Goal: Information Seeking & Learning: Learn about a topic

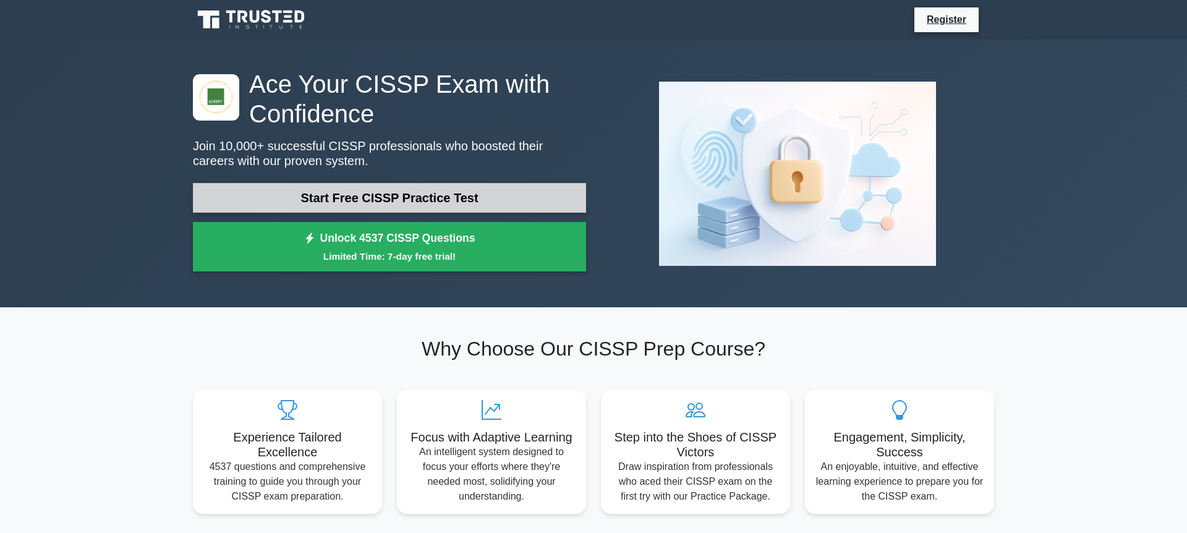
click at [375, 194] on link "Start Free CISSP Practice Test" at bounding box center [389, 198] width 393 height 30
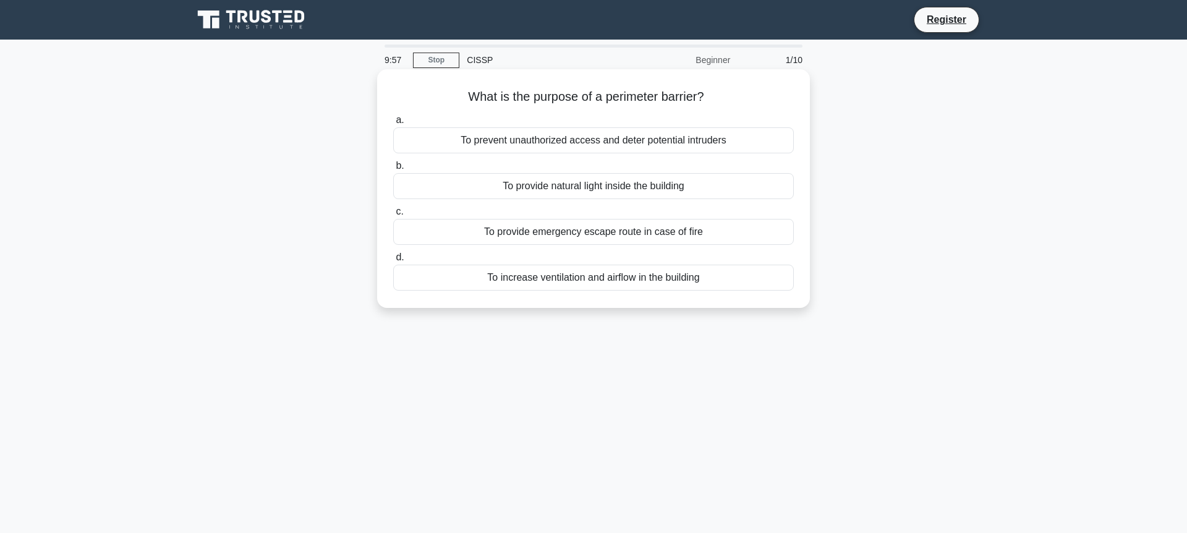
click at [567, 135] on div "To prevent unauthorized access and deter potential intruders" at bounding box center [593, 140] width 401 height 26
click at [393, 124] on input "a. To prevent unauthorized access and deter potential intruders" at bounding box center [393, 120] width 0 height 8
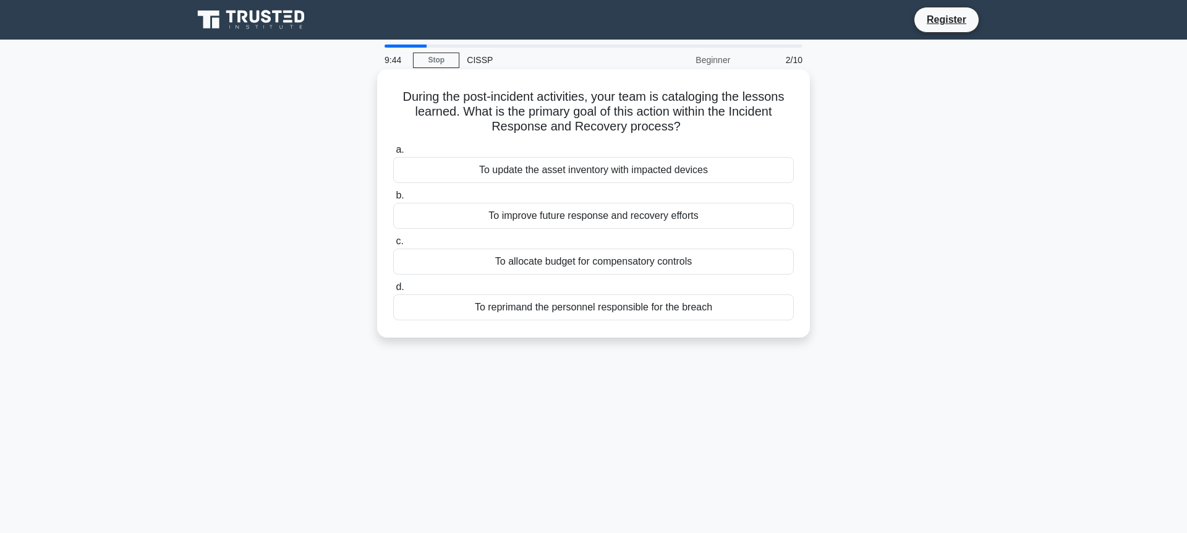
drag, startPoint x: 404, startPoint y: 98, endPoint x: 742, endPoint y: 314, distance: 401.5
click at [742, 314] on div "During the post-incident activities, your team is cataloging the lessons learne…" at bounding box center [593, 203] width 423 height 258
copy div "a. To update the asset inventory with impacted devices b. To improve future res…"
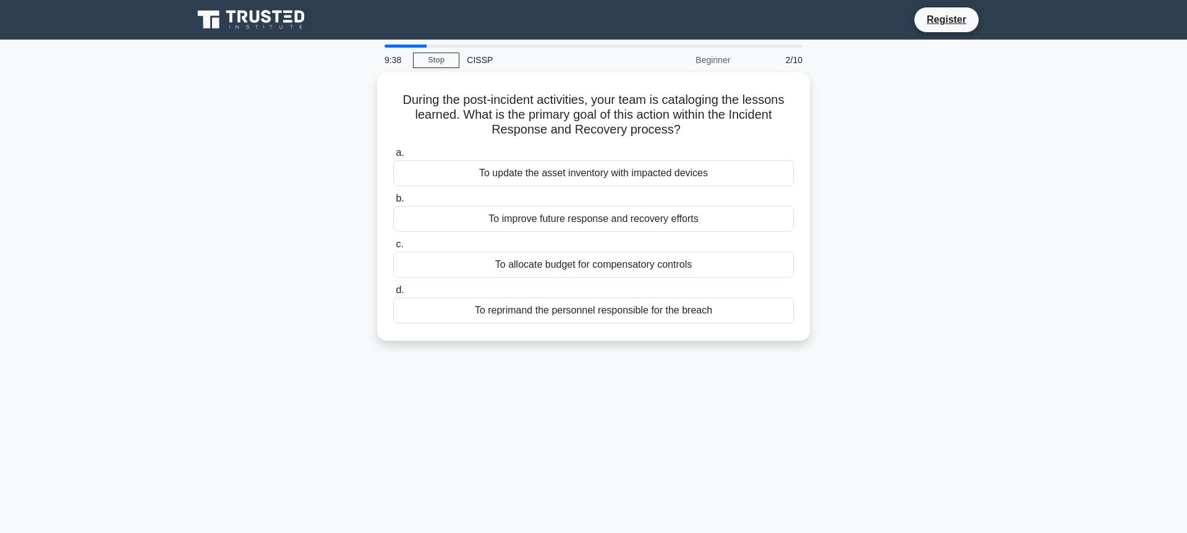
click at [636, 215] on div "To improve future response and recovery efforts" at bounding box center [593, 219] width 401 height 26
click at [393, 203] on input "b. To improve future response and recovery efforts" at bounding box center [393, 199] width 0 height 8
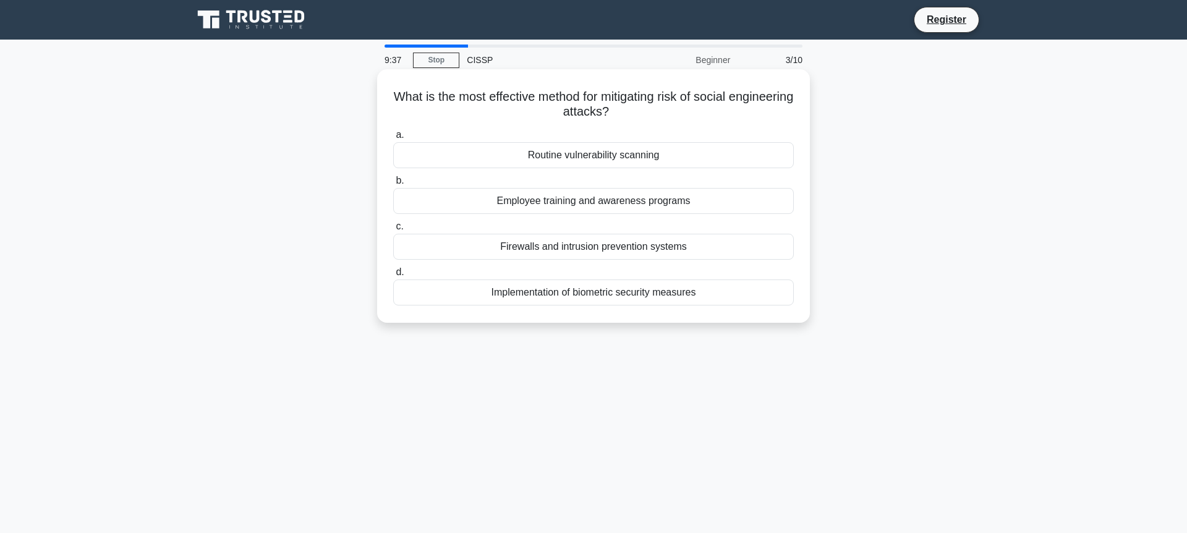
drag, startPoint x: 423, startPoint y: 102, endPoint x: 731, endPoint y: 313, distance: 373.2
click at [731, 313] on div "What is the most effective method for mitigating risk of social engineering att…" at bounding box center [593, 196] width 423 height 244
copy div "a. Routine vulnerability scanning b. Employee training and awareness programs c…"
click at [524, 207] on div "Employee training and awareness programs" at bounding box center [593, 201] width 401 height 26
click at [393, 185] on input "b. Employee training and awareness programs" at bounding box center [393, 181] width 0 height 8
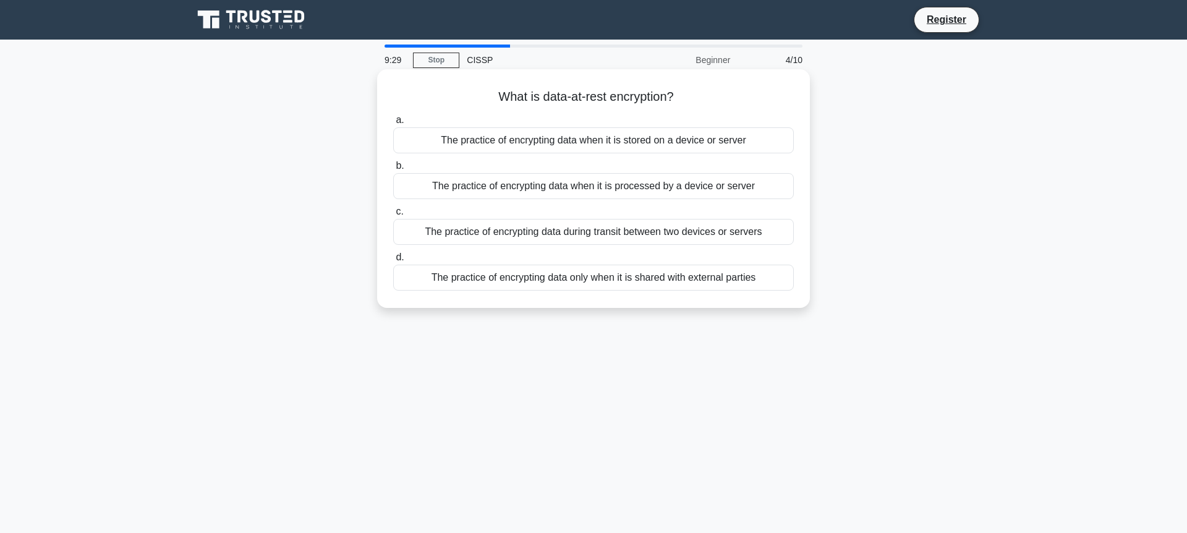
drag, startPoint x: 487, startPoint y: 97, endPoint x: 769, endPoint y: 281, distance: 337.4
click at [769, 281] on div "What is data-at-rest encryption? .spinner_0XTQ{transform-origin:center;animatio…" at bounding box center [593, 188] width 423 height 229
copy div "a. The practice of encrypting data when it is stored on a device or server b. T…"
click at [543, 137] on div "The practice of encrypting data when it is stored on a device or server" at bounding box center [593, 140] width 401 height 26
click at [393, 124] on input "a. The practice of encrypting data when it is stored on a device or server" at bounding box center [393, 120] width 0 height 8
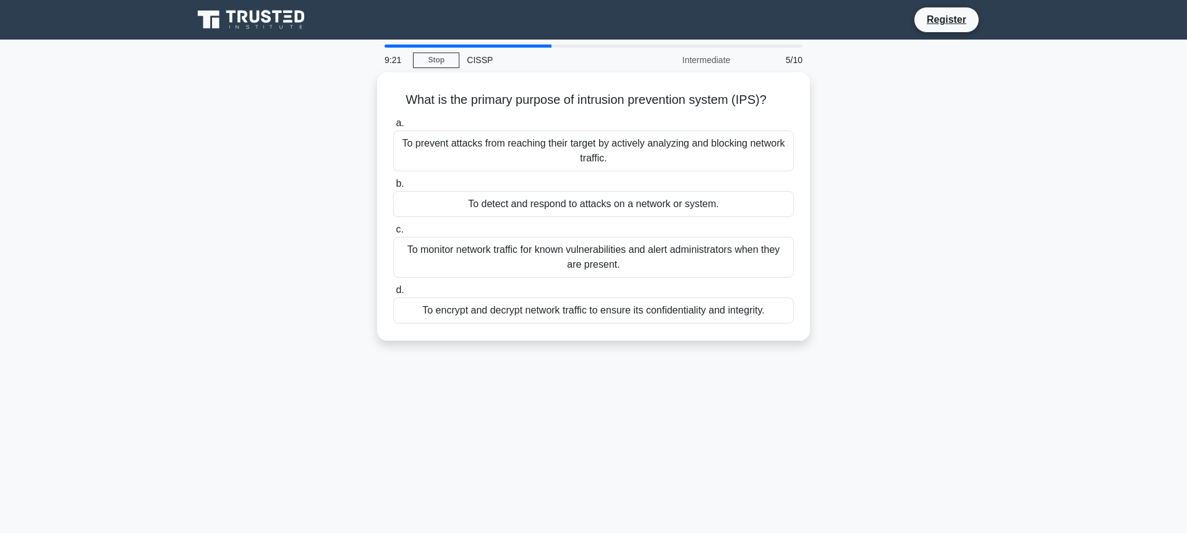
drag, startPoint x: 395, startPoint y: 88, endPoint x: 822, endPoint y: 318, distance: 485.3
click at [822, 318] on div "What is the primary purpose of intrusion prevention system (IPS)? .spinner_0XTQ…" at bounding box center [594, 213] width 816 height 283
copy div "a. To prevent attacks from reaching their target by actively analyzing and bloc…"
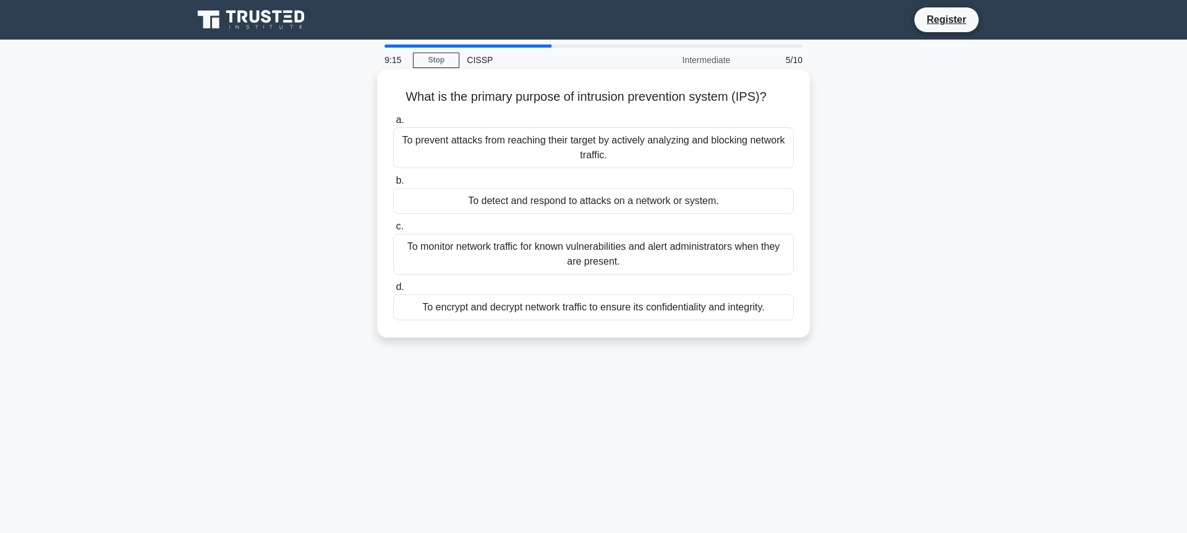
click at [607, 147] on div "To prevent attacks from reaching their target by actively analyzing and blockin…" at bounding box center [593, 147] width 401 height 41
click at [393, 124] on input "a. To prevent attacks from reaching their target by actively analyzing and bloc…" at bounding box center [393, 120] width 0 height 8
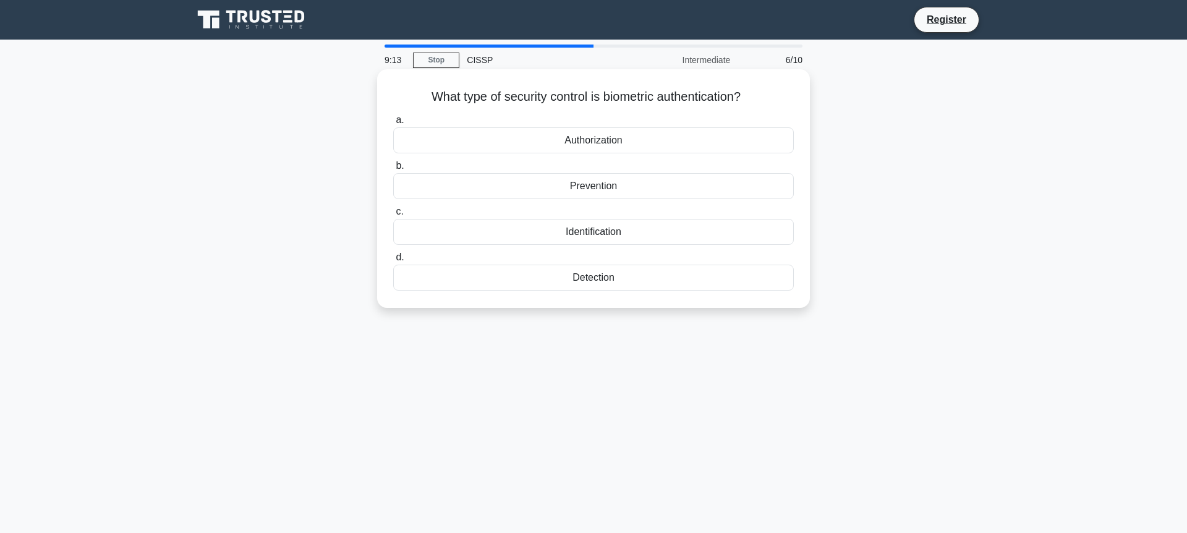
drag, startPoint x: 424, startPoint y: 98, endPoint x: 749, endPoint y: 290, distance: 377.0
click at [749, 290] on div "What type of security control is biometric authentication? .spinner_0XTQ{transf…" at bounding box center [593, 188] width 423 height 229
copy div "a. Authorization b. Prevention c. Identification d. Detection"
click at [578, 235] on div "Identification" at bounding box center [593, 232] width 401 height 26
click at [393, 216] on input "c. Identification" at bounding box center [393, 212] width 0 height 8
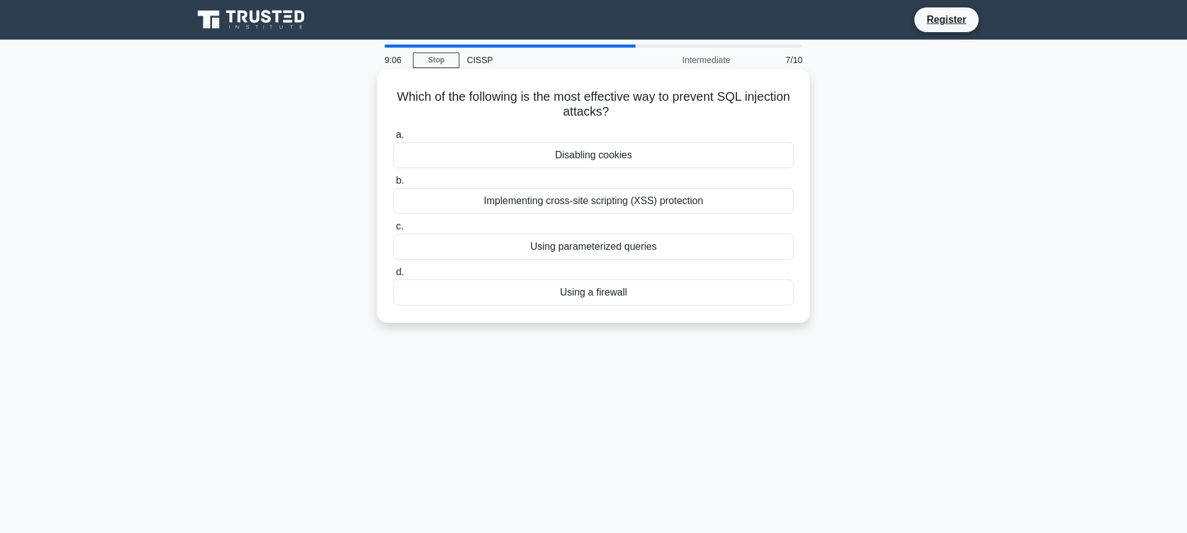
drag, startPoint x: 390, startPoint y: 103, endPoint x: 720, endPoint y: 318, distance: 394.1
click at [720, 318] on div "Which of the following is the most effective way to prevent SQL injection attac…" at bounding box center [593, 196] width 423 height 244
copy div "a. Disabling cookies b. Implementing cross-site scripting (XSS) protection c. U…"
click at [618, 244] on div "Using parameterized queries" at bounding box center [593, 247] width 401 height 26
click at [393, 231] on input "c. Using parameterized queries" at bounding box center [393, 227] width 0 height 8
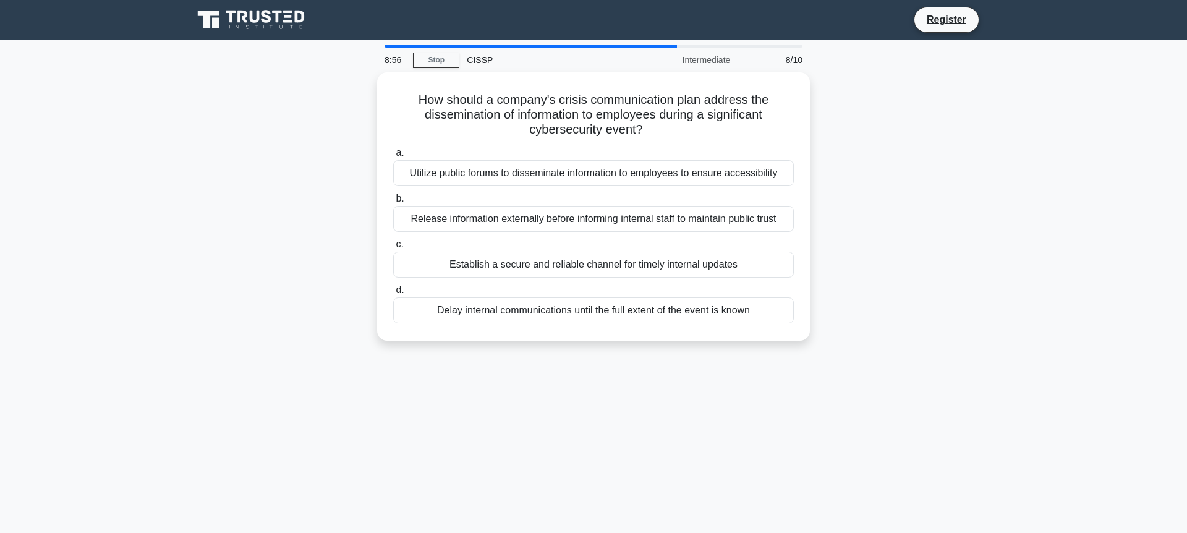
drag, startPoint x: 412, startPoint y: 92, endPoint x: 885, endPoint y: 383, distance: 555.5
click at [885, 383] on div "8:56 Stop CISSP Intermediate 8/10 How should a company's crisis communication p…" at bounding box center [594, 354] width 816 height 618
copy div "a. Utilize public forums to disseminate information to employees to ensure acce…"
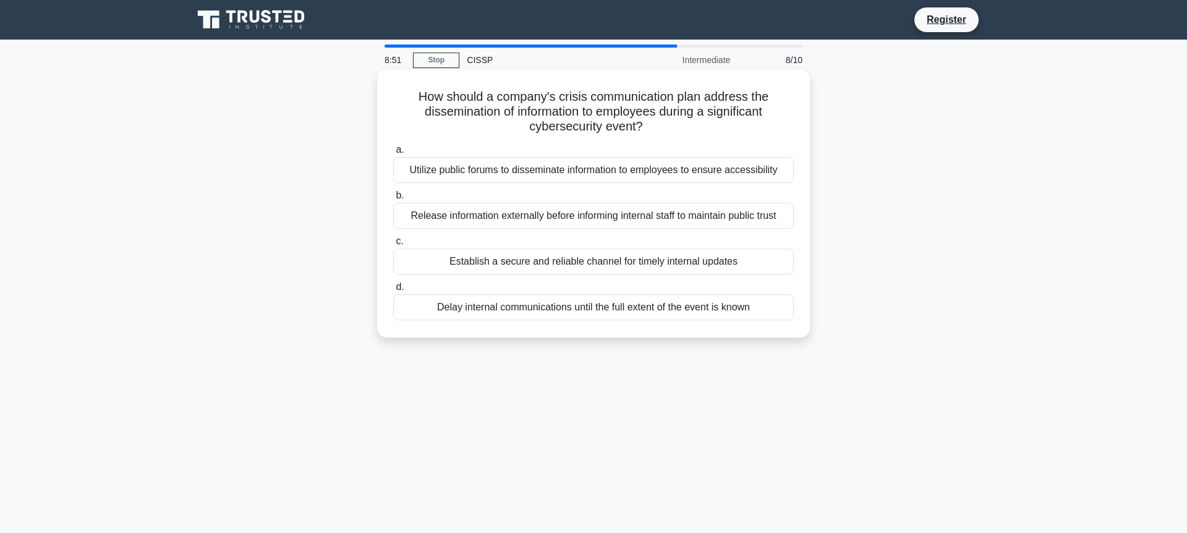
click at [501, 256] on div "Establish a secure and reliable channel for timely internal updates" at bounding box center [593, 262] width 401 height 26
click at [393, 245] on input "c. Establish a secure and reliable channel for timely internal updates" at bounding box center [393, 241] width 0 height 8
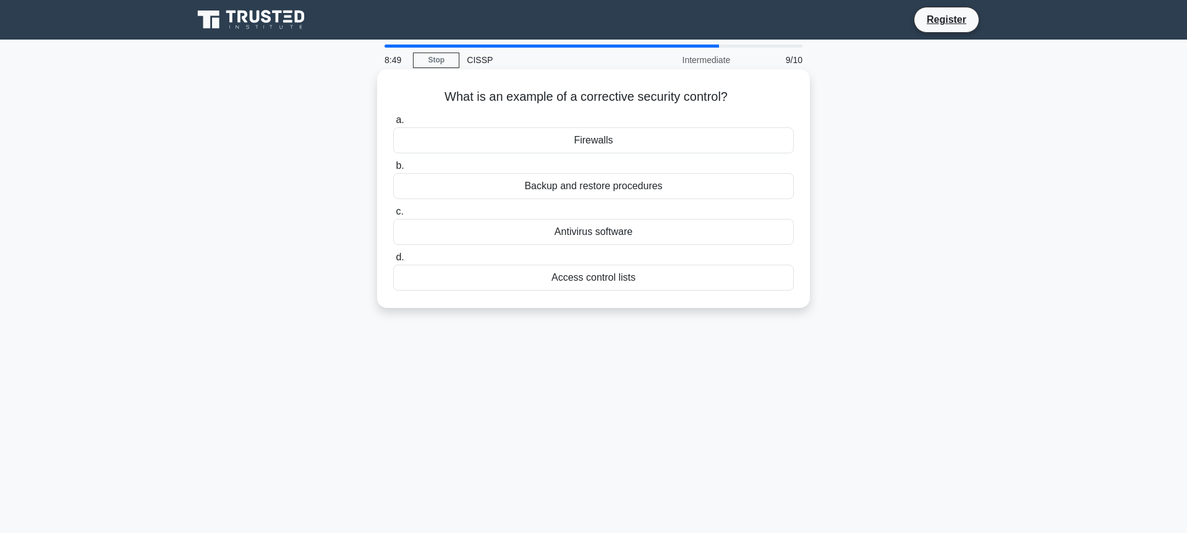
drag, startPoint x: 419, startPoint y: 98, endPoint x: 756, endPoint y: 290, distance: 387.2
click at [756, 290] on div "What is an example of a corrective security control? .spinner_0XTQ{transform-or…" at bounding box center [593, 188] width 423 height 229
copy div "a. Firewalls b. Backup and restore procedures c. Antivirus software d. Access c…"
click at [591, 192] on div "Backup and restore procedures" at bounding box center [593, 186] width 401 height 26
click at [393, 170] on input "b. Backup and restore procedures" at bounding box center [393, 166] width 0 height 8
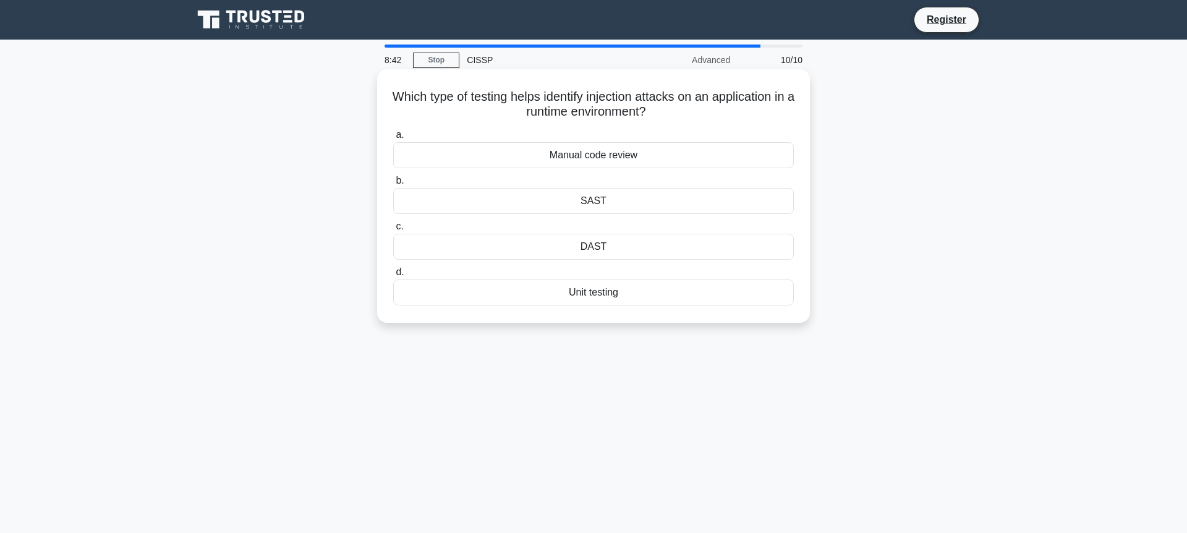
drag, startPoint x: 380, startPoint y: 91, endPoint x: 730, endPoint y: 299, distance: 407.5
click at [730, 299] on div "Which type of testing helps identify injection attacks on an application in a r…" at bounding box center [593, 196] width 433 height 254
copy div "a. Manual code review b. SAST c. DAST d. Unit testing"
click at [621, 239] on div "DAST" at bounding box center [593, 247] width 401 height 26
click at [393, 231] on input "c. DAST" at bounding box center [393, 227] width 0 height 8
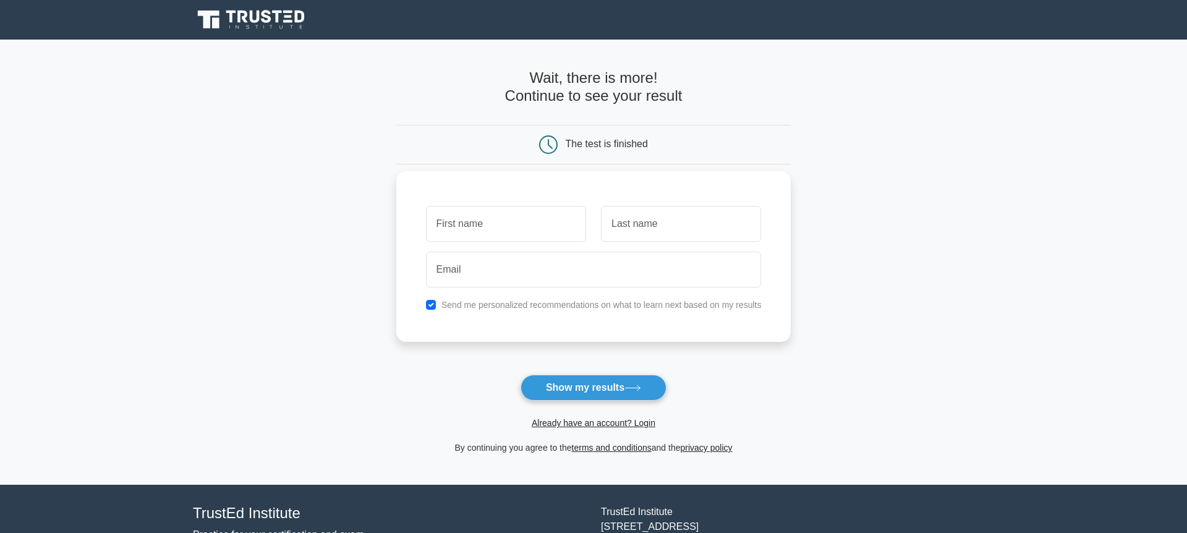
click at [546, 217] on input "text" at bounding box center [506, 224] width 160 height 36
type input "[PERSON_NAME]"
type input "martinez"
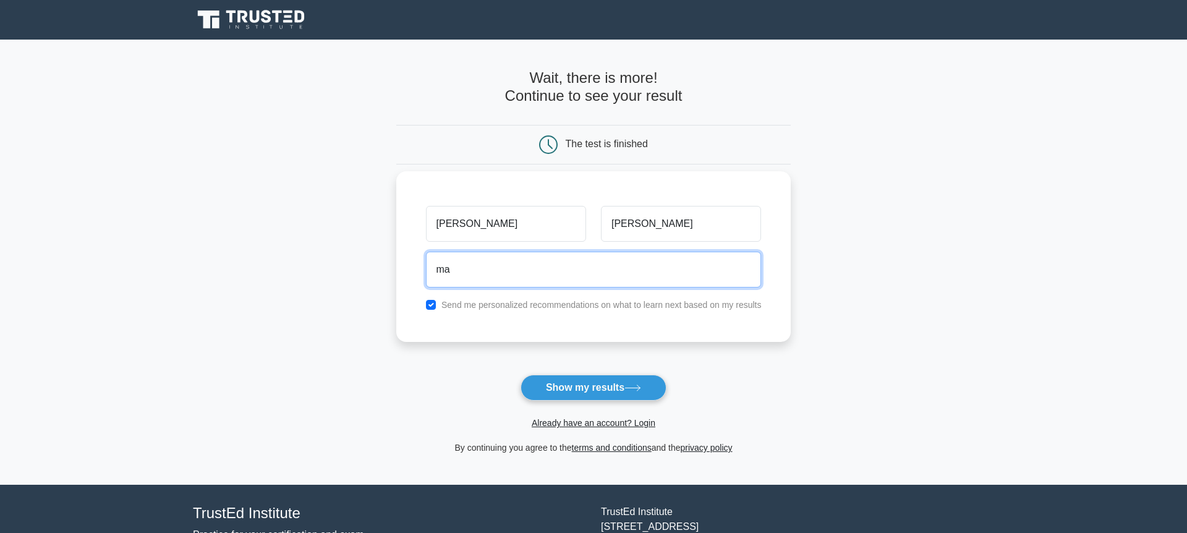
type input "m"
type input "erickmartinezx1@gmail.com"
click at [521, 375] on button "Show my results" at bounding box center [594, 388] width 146 height 26
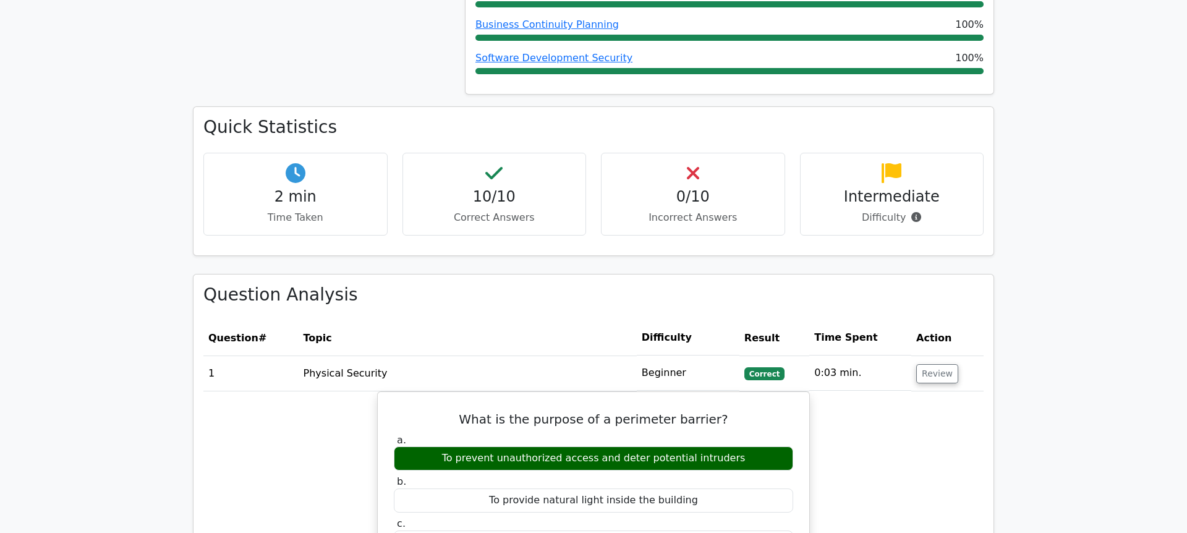
scroll to position [773, 0]
